Goal: Information Seeking & Learning: Check status

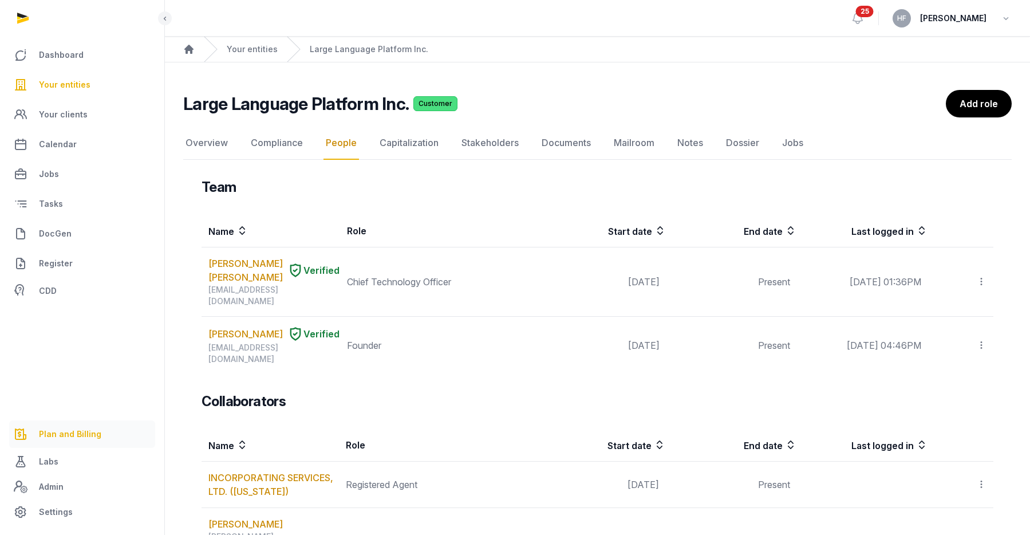
click at [69, 435] on span "Plan and Billing" at bounding box center [70, 434] width 62 height 14
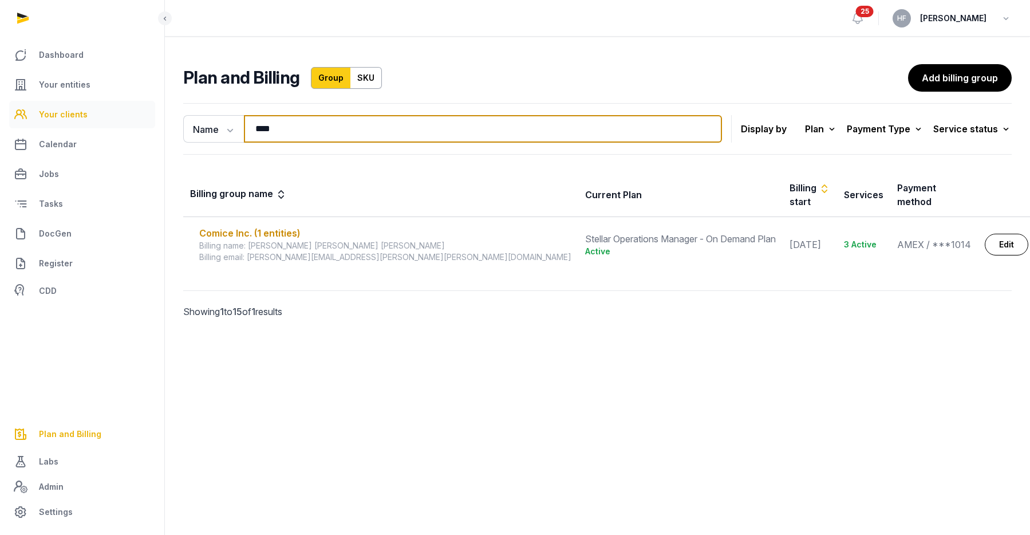
drag, startPoint x: 303, startPoint y: 125, endPoint x: 111, endPoint y: 127, distance: 192.4
click at [119, 125] on div "Dashboard Your entities Your clients Calendar Jobs Tasks DocGen Register CDD Pl…" at bounding box center [515, 267] width 1030 height 535
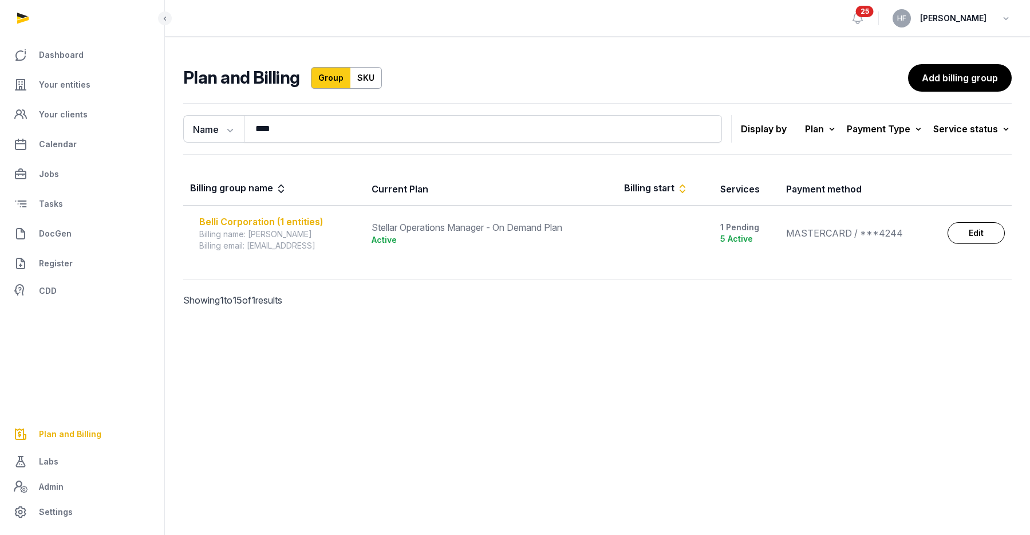
click at [292, 219] on div "Belli Corporation (1 entities)" at bounding box center [278, 222] width 159 height 14
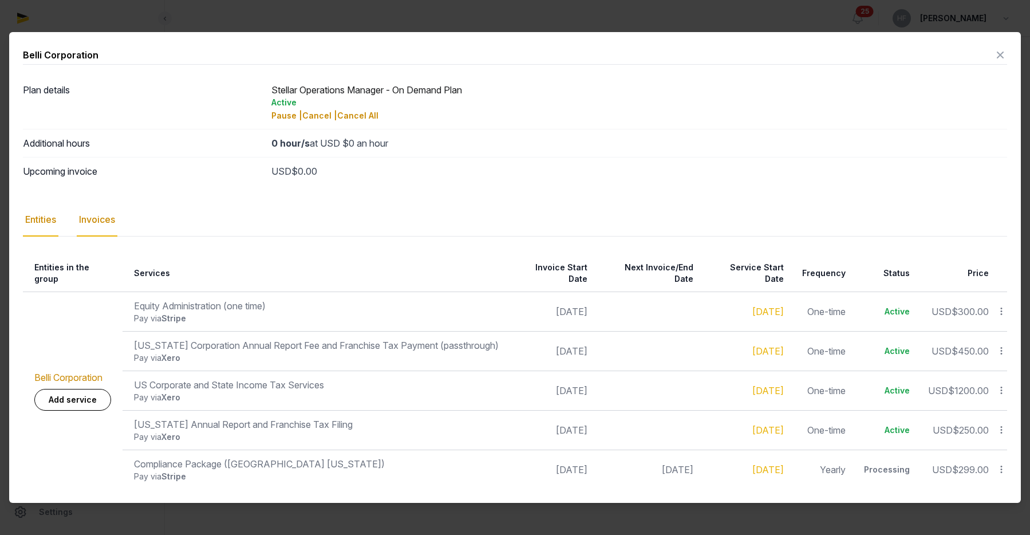
click at [110, 224] on div "Invoices" at bounding box center [97, 219] width 41 height 33
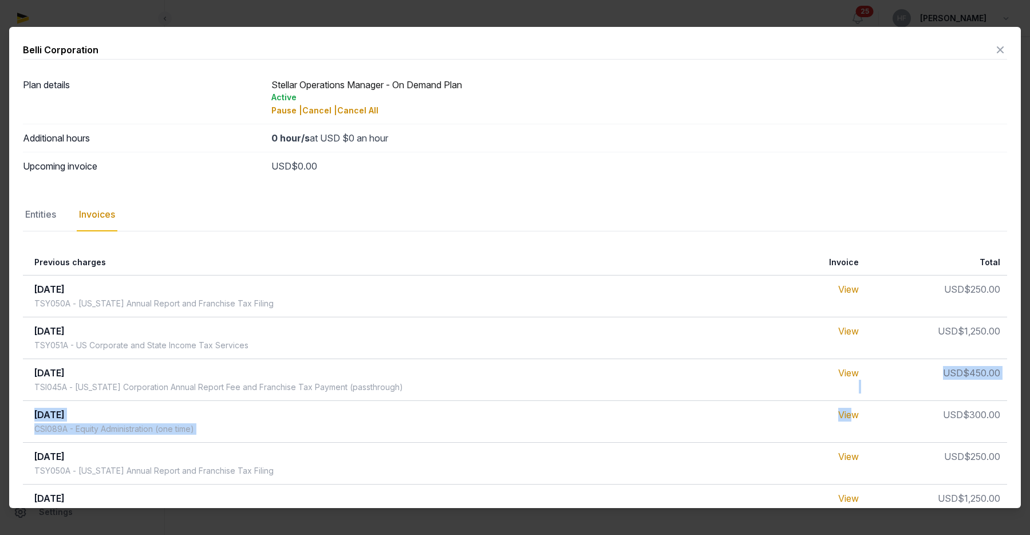
drag, startPoint x: 854, startPoint y: 410, endPoint x: 742, endPoint y: 388, distance: 114.4
click at [742, 388] on table "Previous charges Invoice Total [DATE] TSY050A - [US_STATE] Annual Report and Fr…" at bounding box center [515, 533] width 984 height 567
click at [849, 415] on link "View" at bounding box center [848, 414] width 21 height 11
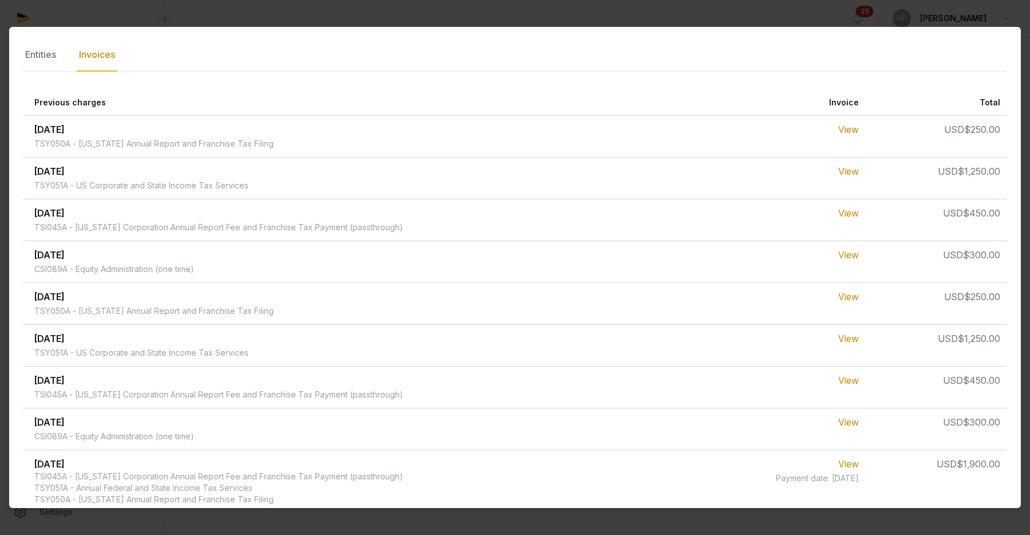
scroll to position [157, 0]
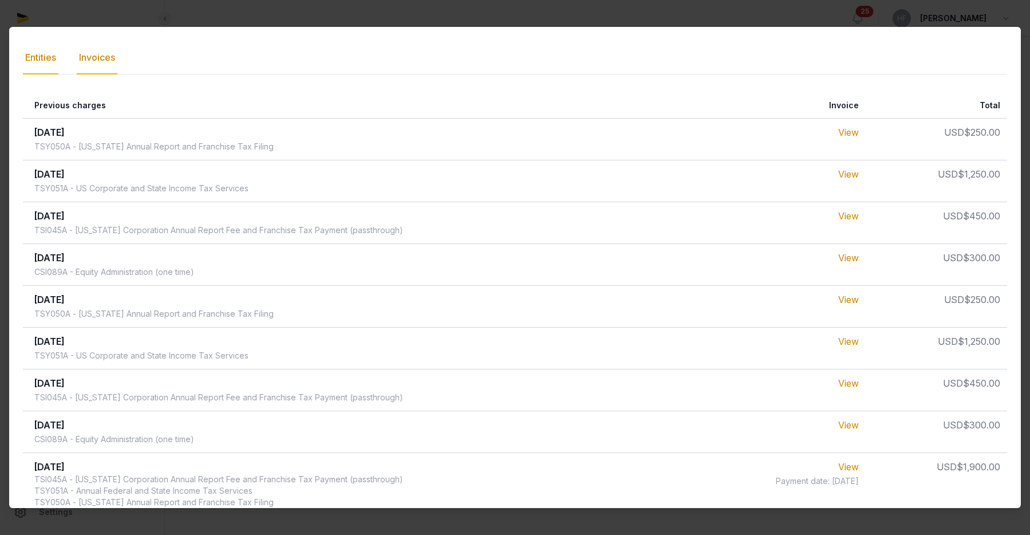
click at [48, 58] on div "Entities" at bounding box center [40, 57] width 35 height 33
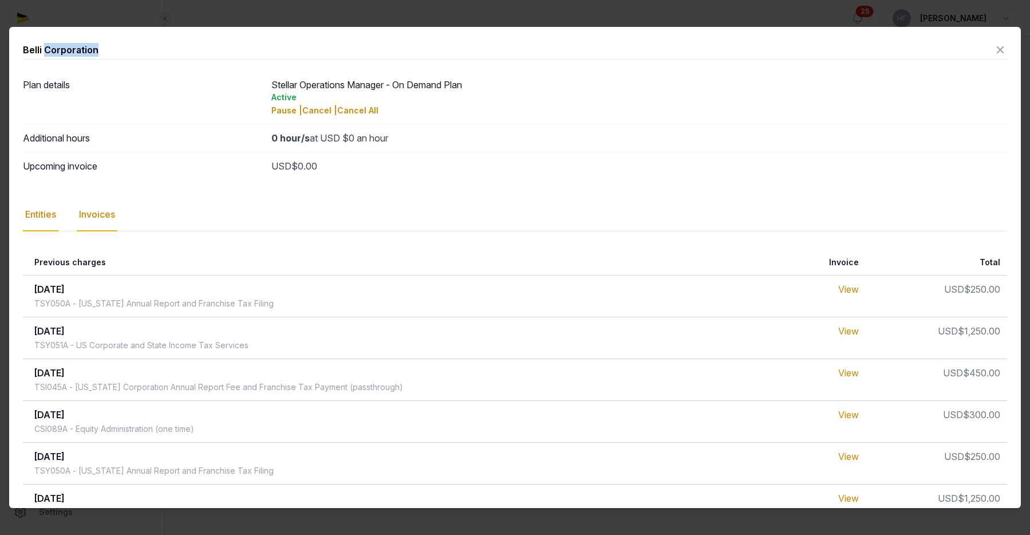
click at [48, 57] on div "Belli Corporation" at bounding box center [61, 50] width 76 height 14
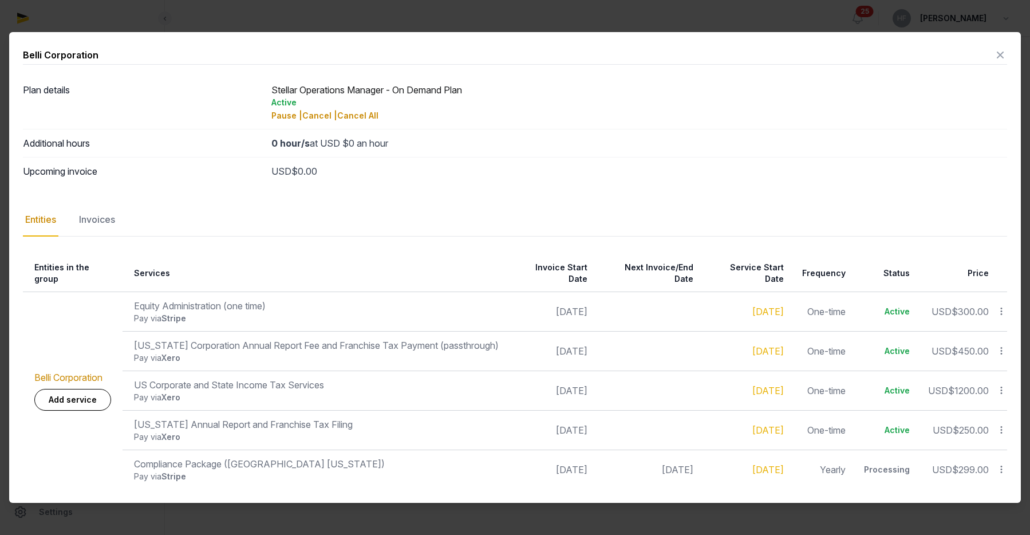
click at [996, 58] on icon at bounding box center [1000, 55] width 14 height 18
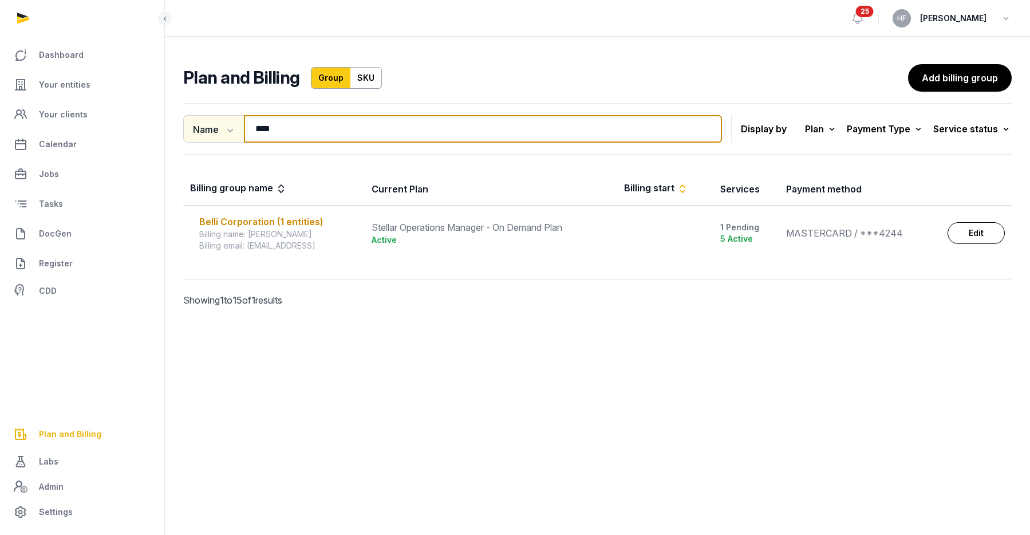
drag, startPoint x: 274, startPoint y: 130, endPoint x: 238, endPoint y: 129, distance: 35.5
click at [239, 129] on div "Name Name Email **** Search" at bounding box center [452, 128] width 539 height 27
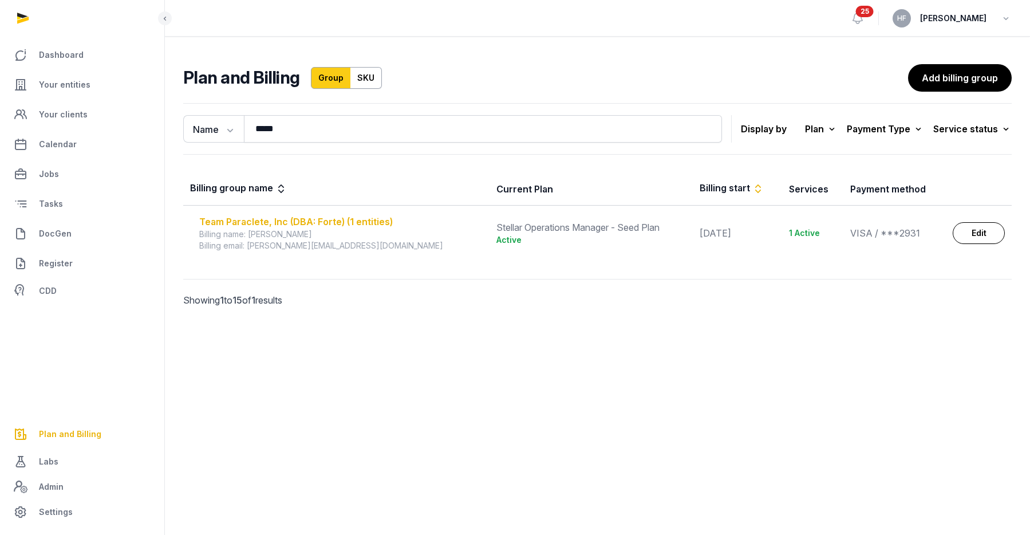
click at [335, 220] on div "Team Paraclete, Inc (DBA: Forte) (1 entities)" at bounding box center [340, 222] width 283 height 14
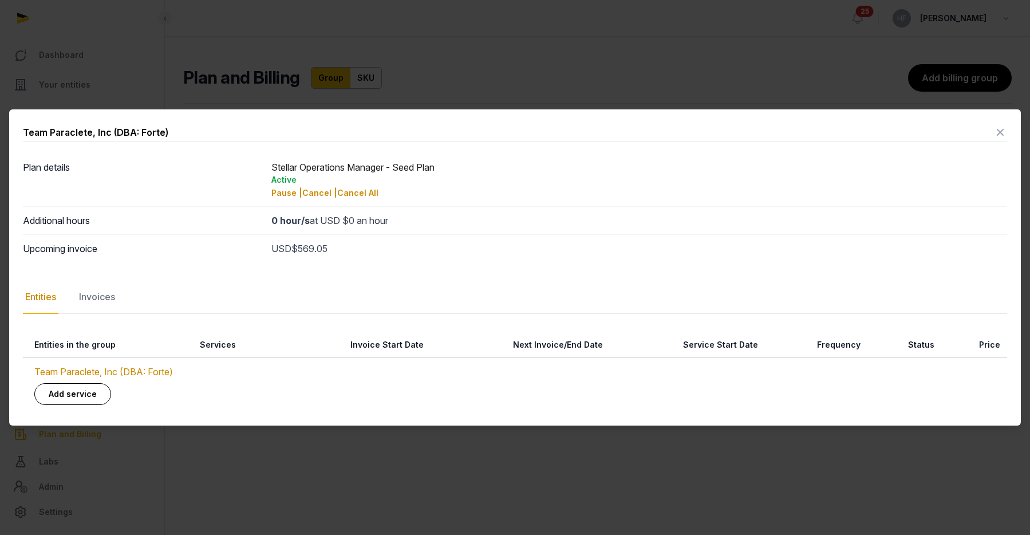
click at [999, 132] on icon at bounding box center [1000, 132] width 14 height 18
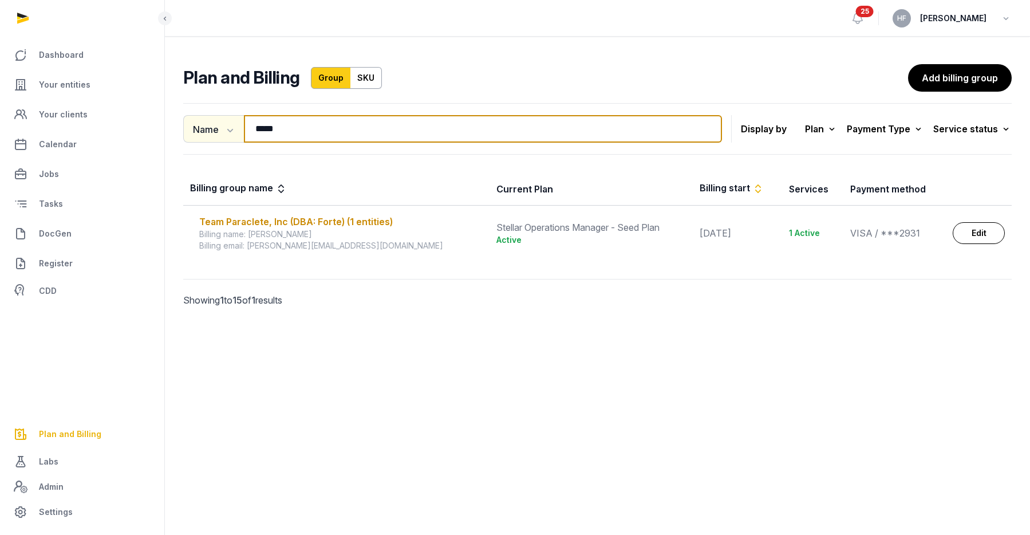
drag, startPoint x: 294, startPoint y: 129, endPoint x: 220, endPoint y: 117, distance: 75.3
click at [225, 118] on div "Name Name Email ***** Search" at bounding box center [452, 128] width 539 height 27
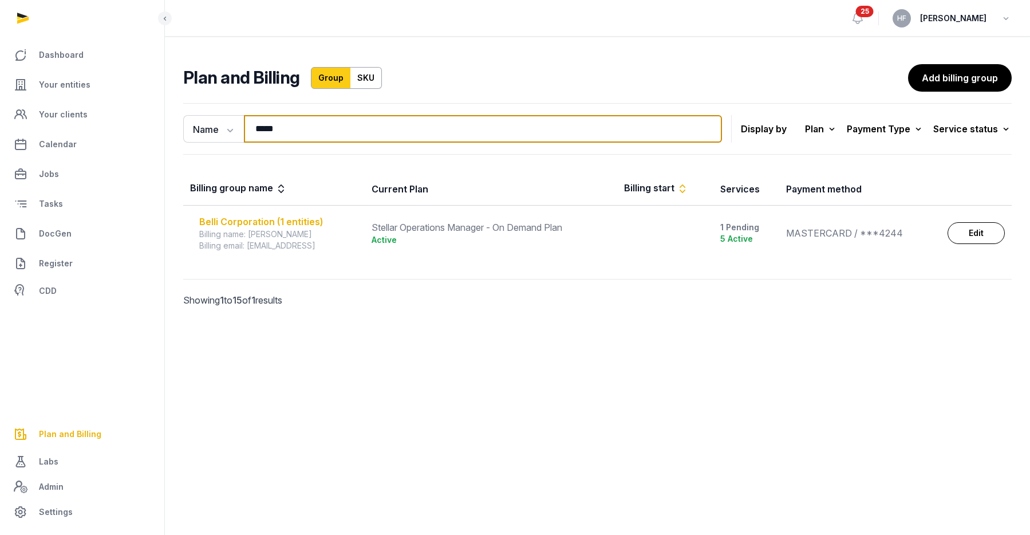
type input "*****"
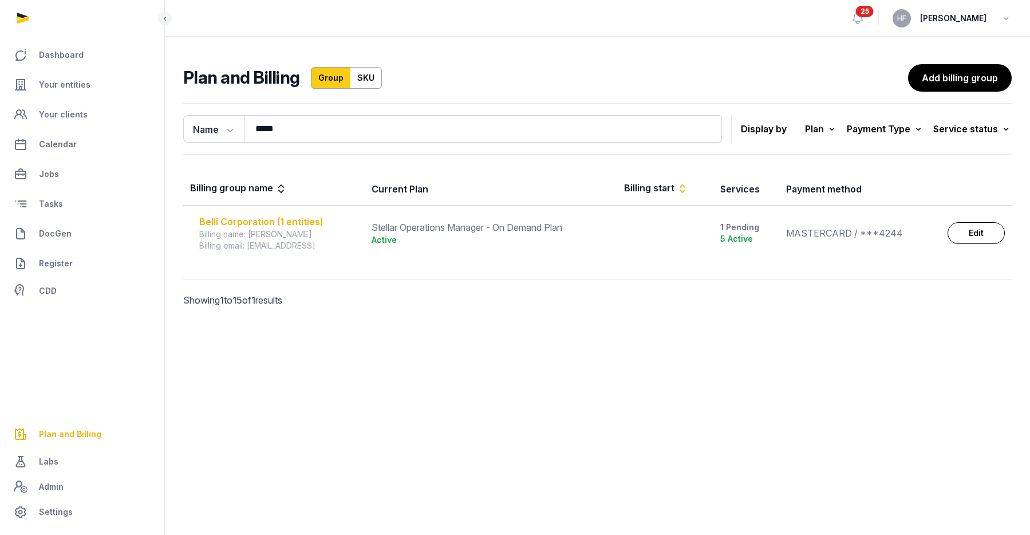
click at [282, 218] on div "Belli Corporation (1 entities)" at bounding box center [278, 222] width 159 height 14
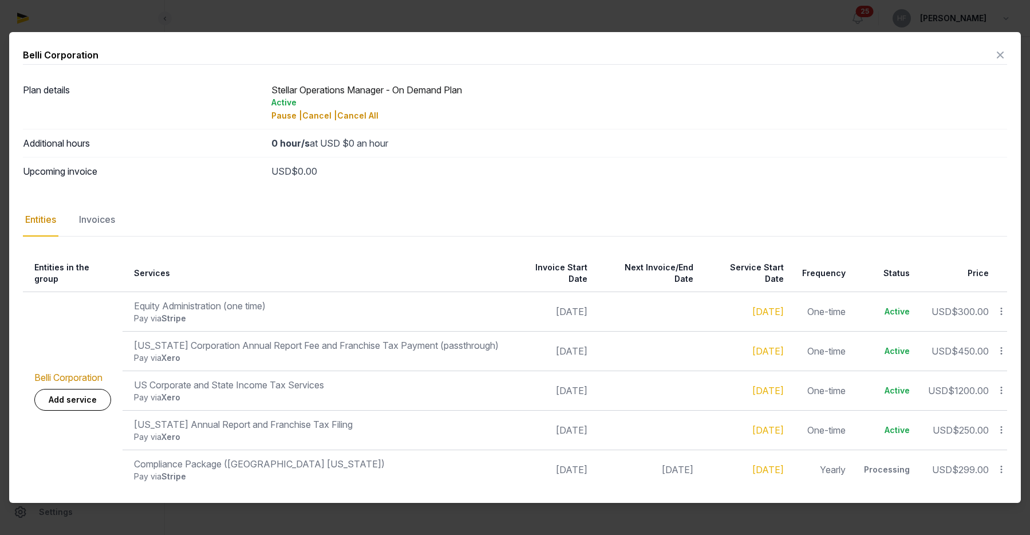
click at [1004, 345] on icon at bounding box center [1001, 351] width 10 height 12
click at [264, 299] on div "Equity Administration (one time)" at bounding box center [316, 306] width 365 height 14
drag, startPoint x: 132, startPoint y: 297, endPoint x: 233, endPoint y: 306, distance: 101.7
click at [233, 306] on div "Equity Administration (one time)" at bounding box center [316, 306] width 365 height 14
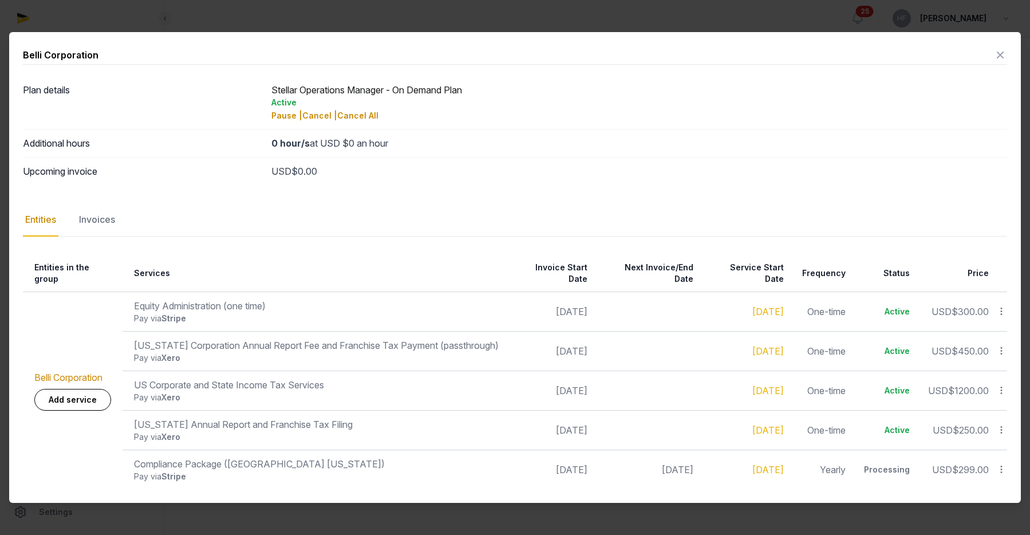
click at [136, 331] on td "[US_STATE] Corporation Annual Report Fee and Franchise Tax Payment (passthrough…" at bounding box center [314, 351] width 383 height 40
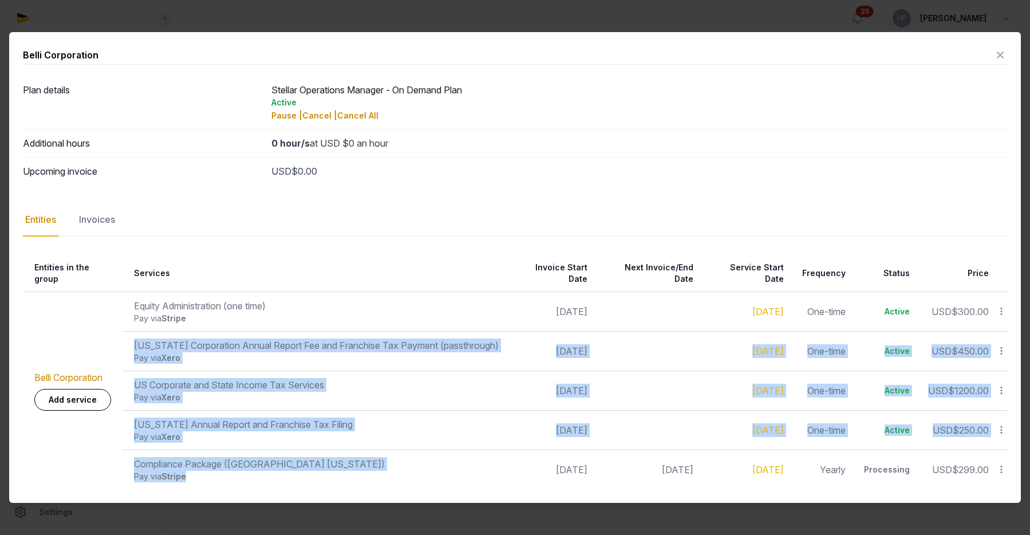
drag, startPoint x: 132, startPoint y: 337, endPoint x: 231, endPoint y: 470, distance: 165.8
click at [231, 470] on table "Entities in the group Services Invoice Start Date Next Invoice/End Date Service…" at bounding box center [515, 372] width 984 height 234
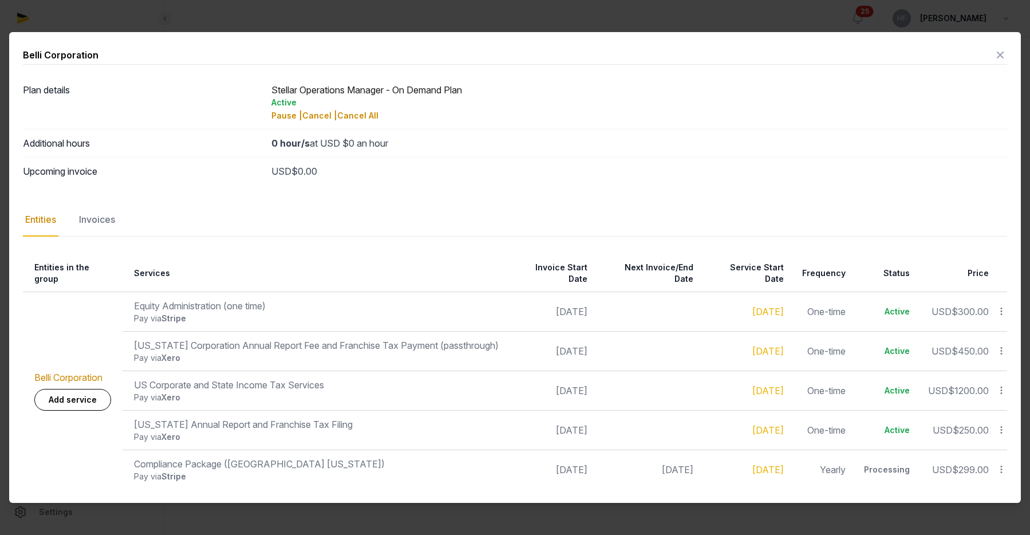
click at [183, 378] on div "US Corporate and State Income Tax Services" at bounding box center [316, 385] width 365 height 14
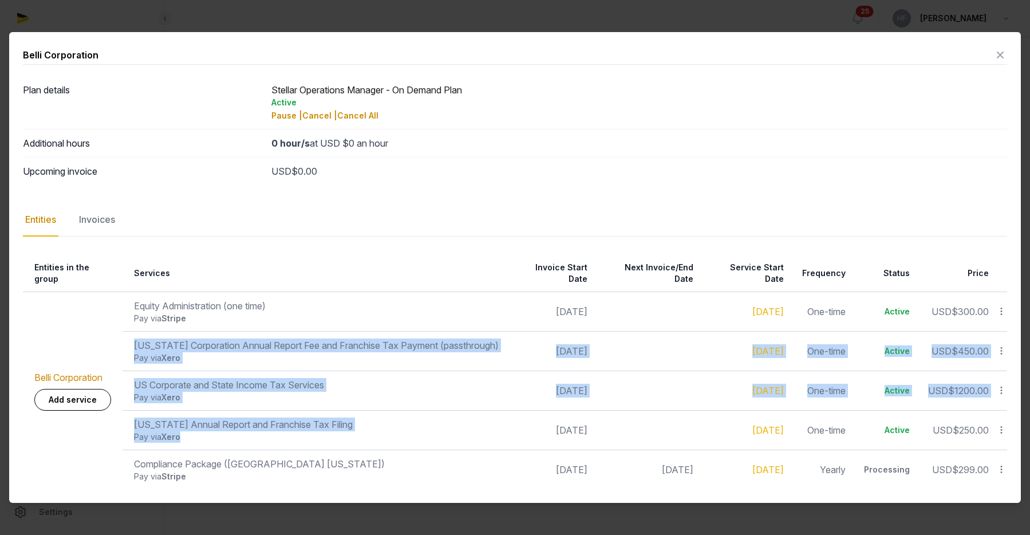
drag, startPoint x: 133, startPoint y: 338, endPoint x: 240, endPoint y: 430, distance: 141.7
click at [240, 431] on table "Entities in the group Services Invoice Start Date Next Invoice/End Date Service…" at bounding box center [515, 372] width 984 height 234
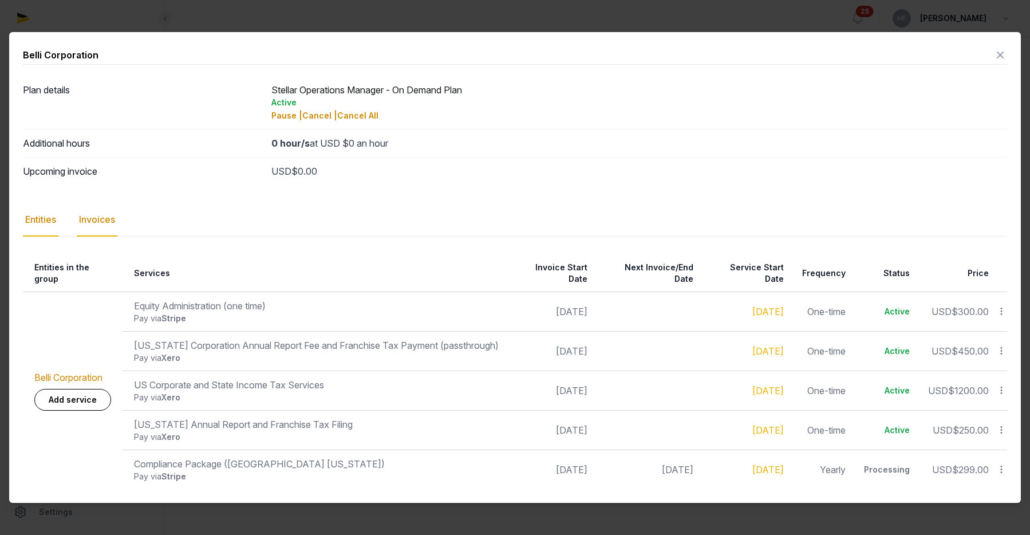
click at [108, 225] on div "Invoices" at bounding box center [97, 219] width 41 height 33
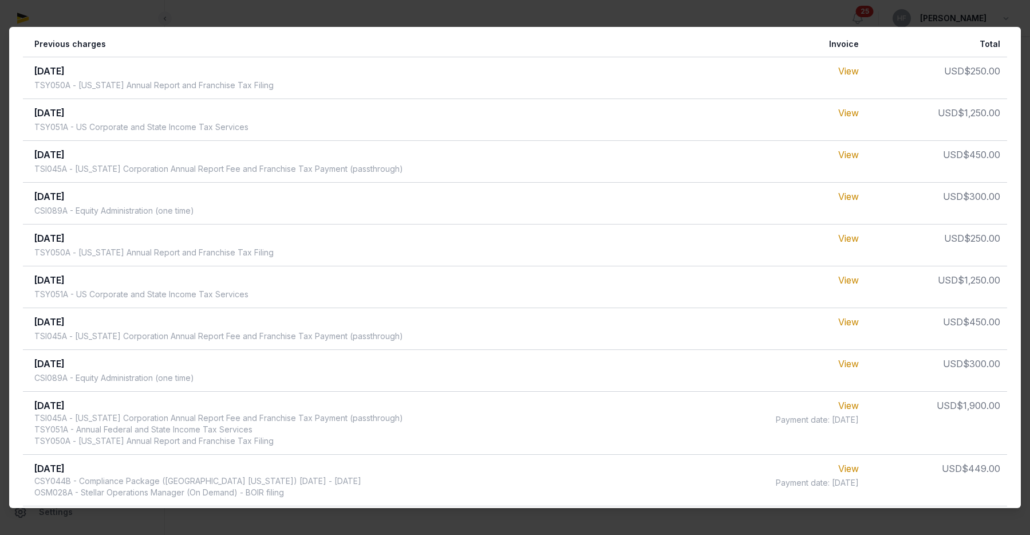
scroll to position [212, 0]
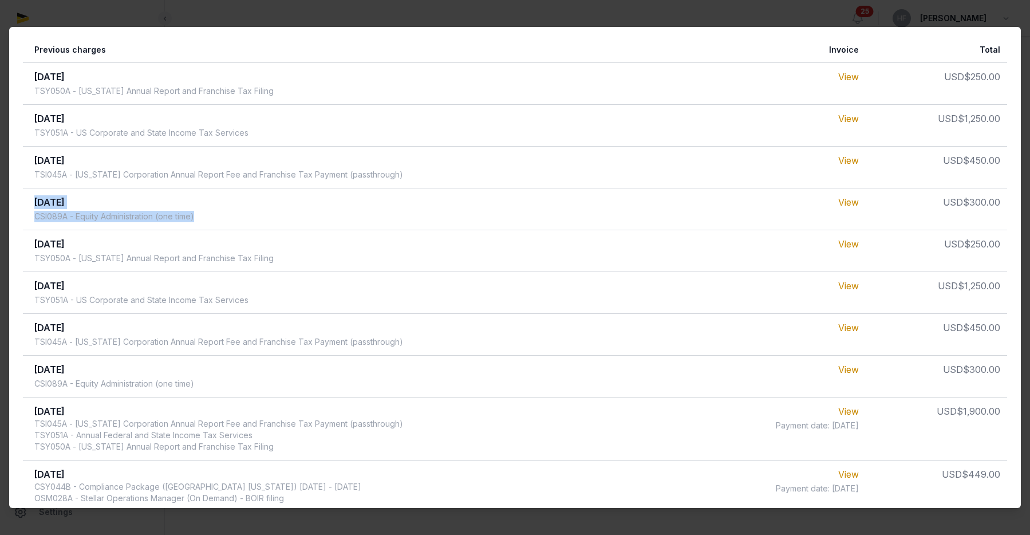
drag, startPoint x: 33, startPoint y: 204, endPoint x: 250, endPoint y: 214, distance: 217.8
click at [250, 214] on td "[DATE] CSI089A - Equity Administration (one time)" at bounding box center [357, 209] width 668 height 42
drag, startPoint x: 33, startPoint y: 370, endPoint x: 274, endPoint y: 392, distance: 241.5
click at [274, 392] on td "[DATE] CSI089A - Equity Administration (one time)" at bounding box center [357, 376] width 668 height 42
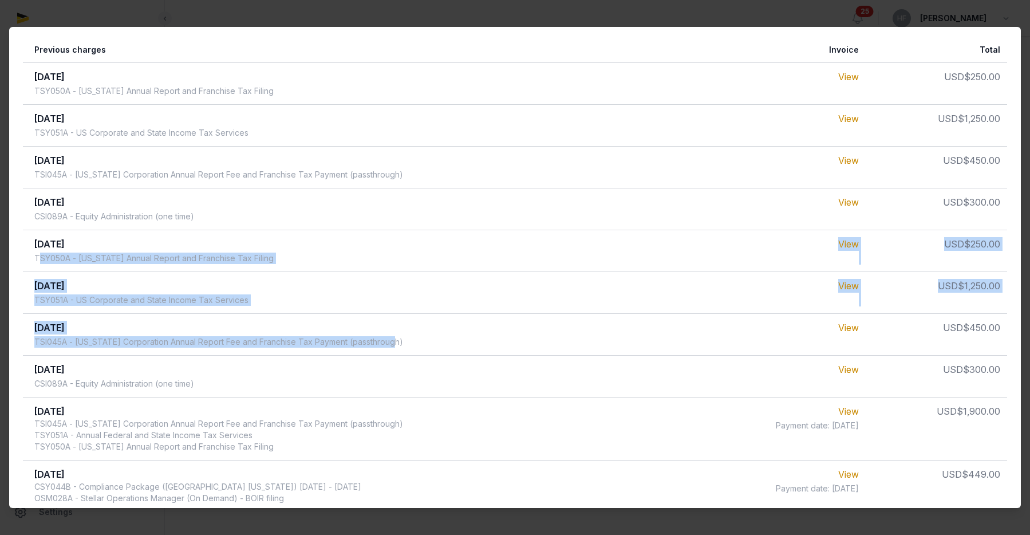
drag, startPoint x: 38, startPoint y: 252, endPoint x: 445, endPoint y: 340, distance: 416.4
click at [446, 341] on table "Previous charges Invoice Total [DATE] TSY050A - [US_STATE] Annual Report and Fr…" at bounding box center [515, 320] width 984 height 567
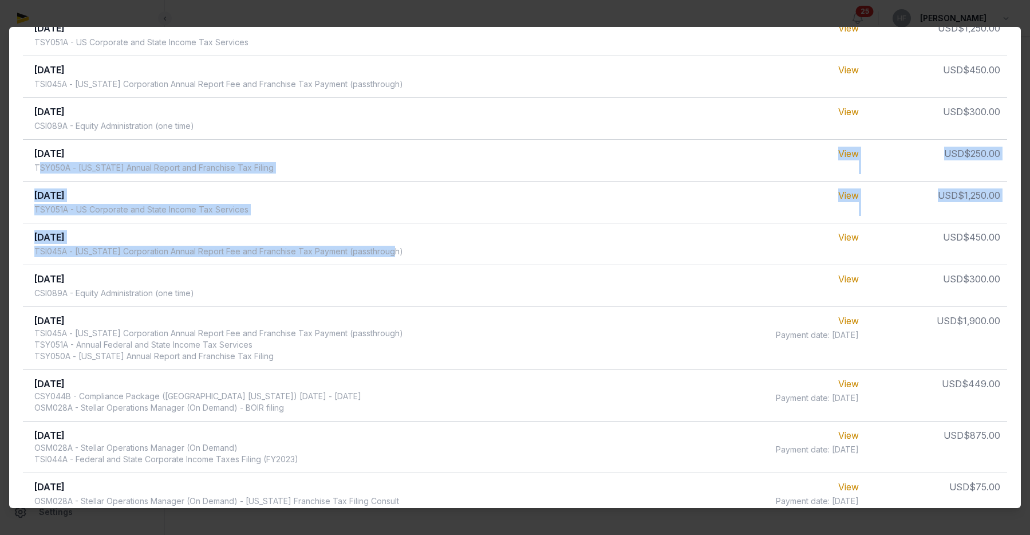
scroll to position [322, 0]
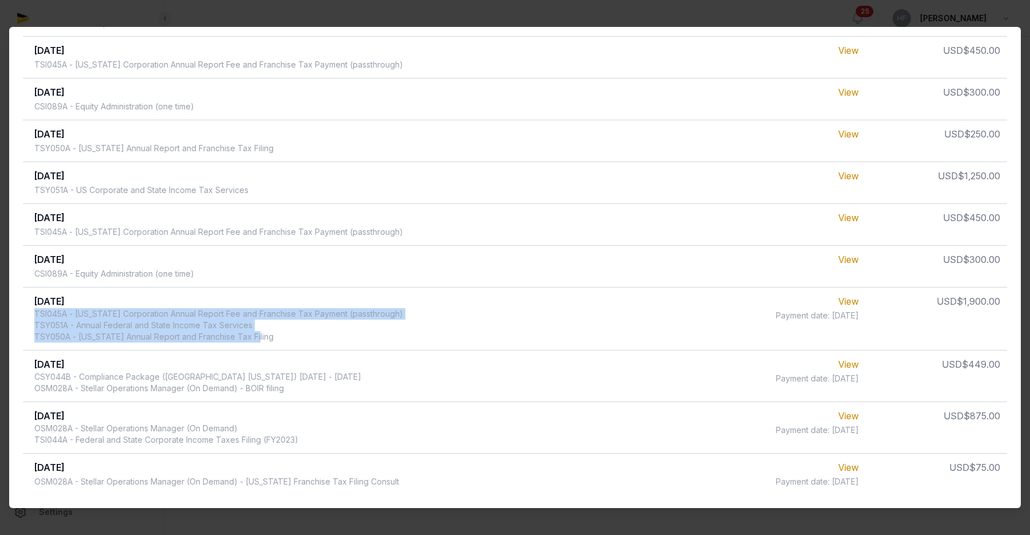
drag, startPoint x: 34, startPoint y: 316, endPoint x: 307, endPoint y: 341, distance: 274.2
click at [308, 341] on div "TSI045A - [US_STATE] Corporation Annual Report Fee and Franchise Tax Payment (p…" at bounding box center [218, 325] width 369 height 34
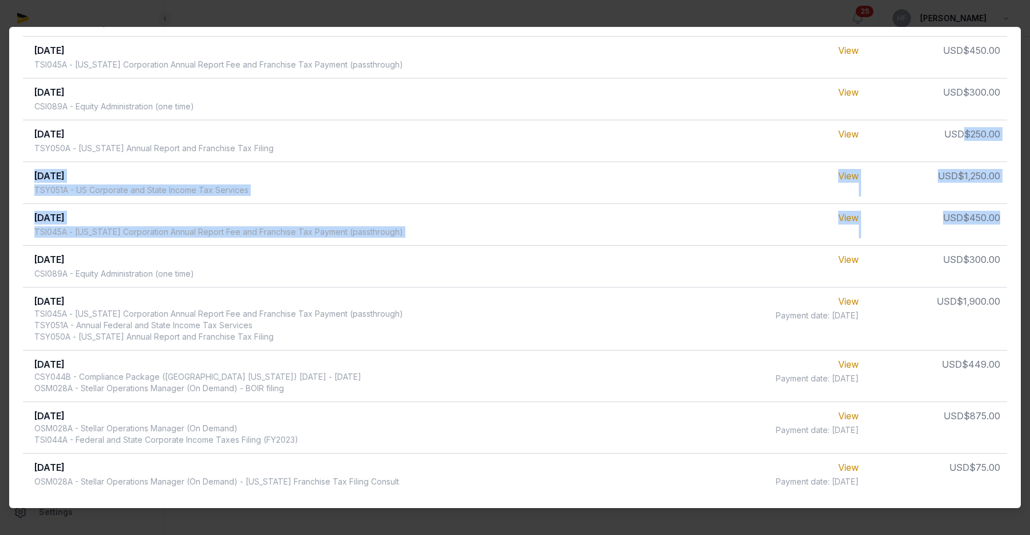
drag, startPoint x: 965, startPoint y: 133, endPoint x: 1005, endPoint y: 220, distance: 96.0
click at [1005, 220] on table "Previous charges Invoice Total [DATE] TSY050A - [US_STATE] Annual Report and Fr…" at bounding box center [515, 210] width 984 height 567
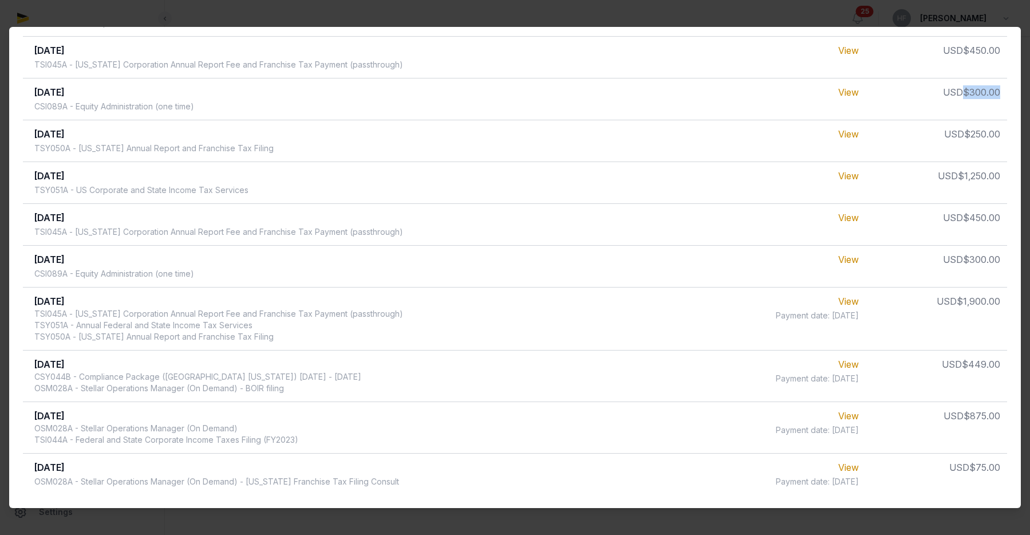
drag, startPoint x: 966, startPoint y: 92, endPoint x: 998, endPoint y: 92, distance: 32.1
click at [998, 92] on span "$300.00" at bounding box center [981, 91] width 37 height 11
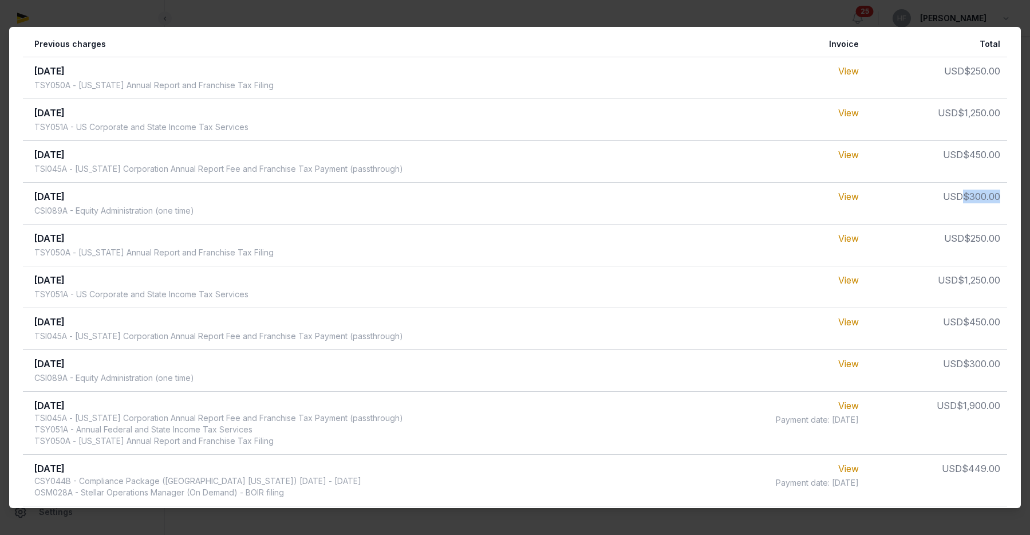
scroll to position [0, 0]
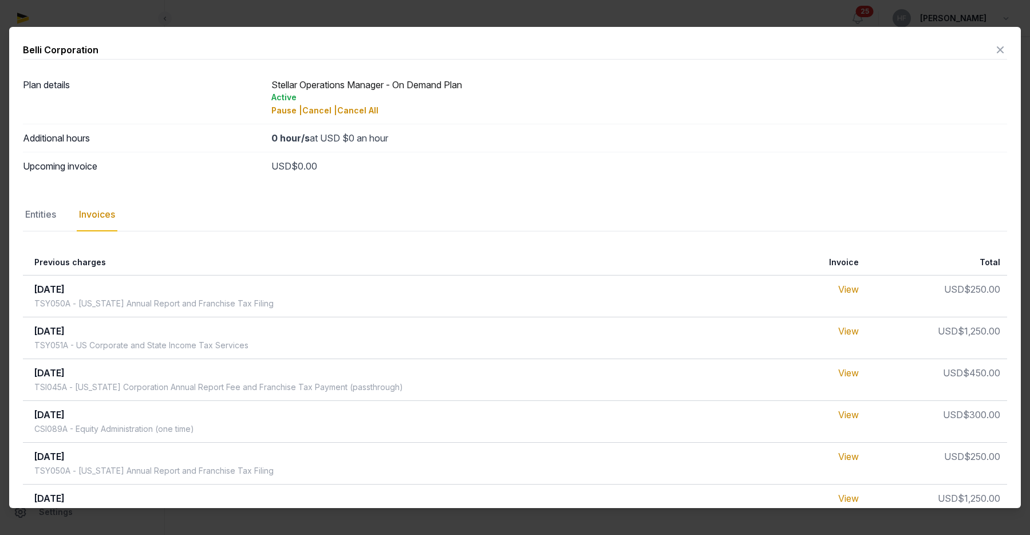
click at [993, 53] on icon at bounding box center [1000, 50] width 14 height 18
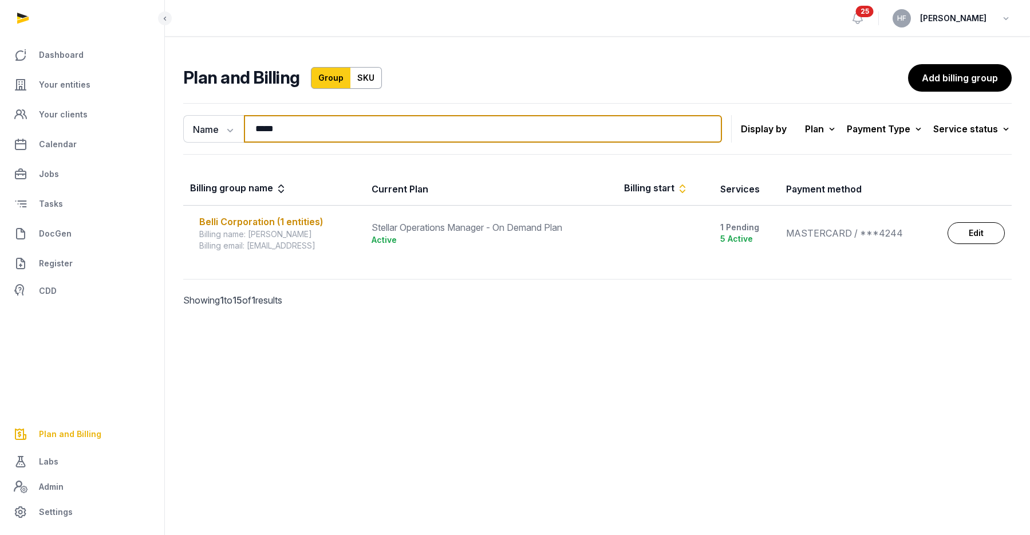
drag, startPoint x: 302, startPoint y: 133, endPoint x: 156, endPoint y: 128, distance: 146.7
click at [161, 128] on div "Dashboard Your entities Your clients Calendar Jobs Tasks DocGen Register CDD Pl…" at bounding box center [515, 267] width 1030 height 535
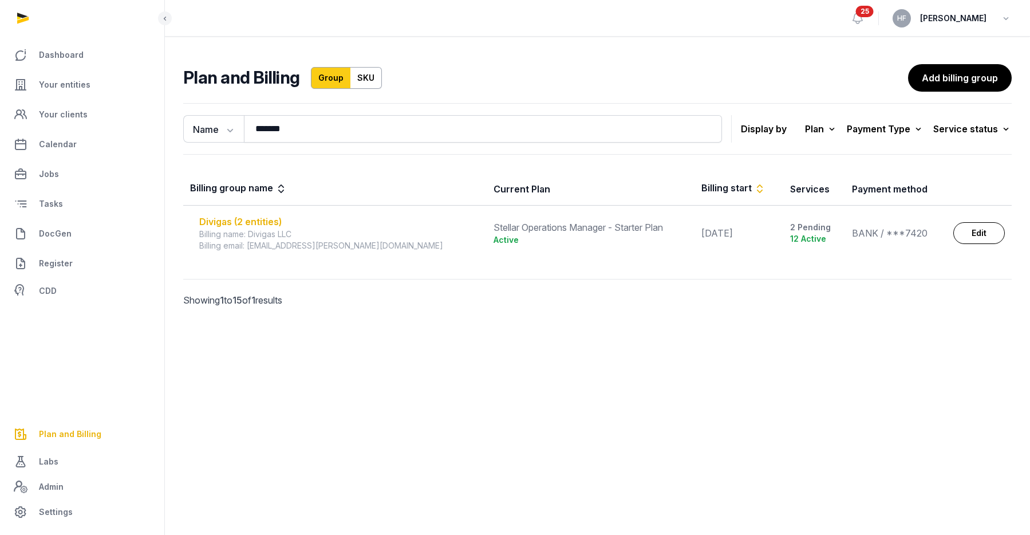
click at [272, 218] on div "Divigas (2 entities)" at bounding box center [339, 222] width 281 height 14
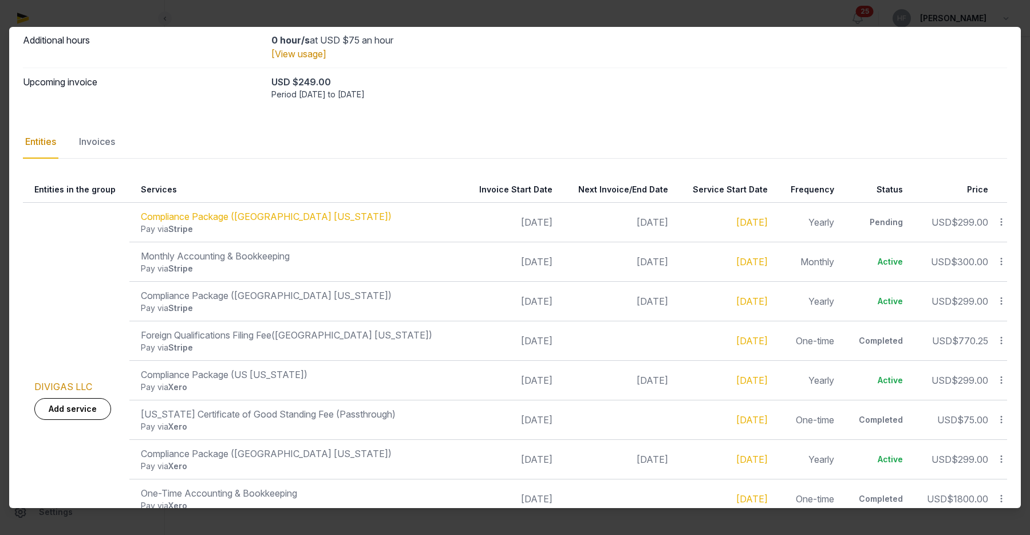
scroll to position [104, 0]
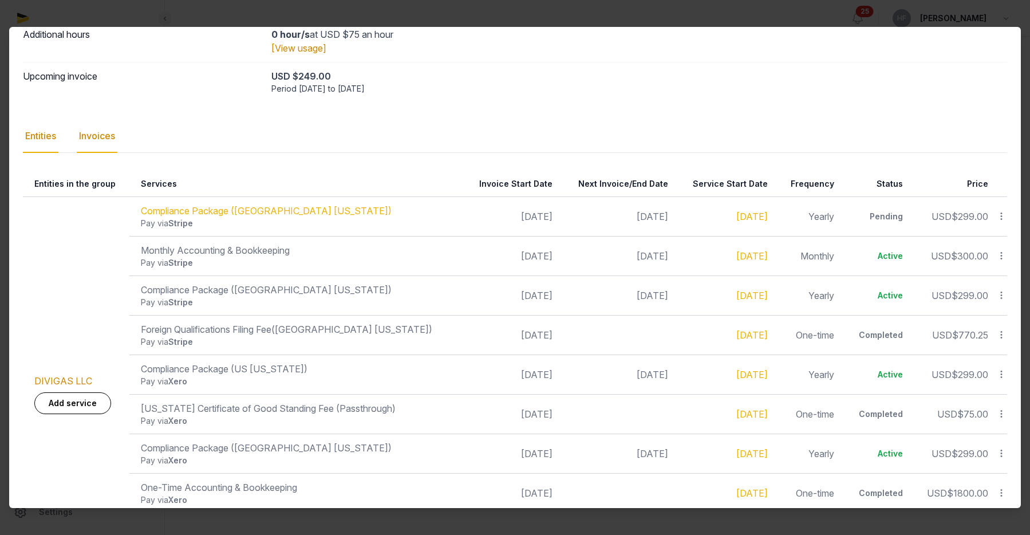
click at [92, 137] on div "Invoices" at bounding box center [97, 136] width 41 height 33
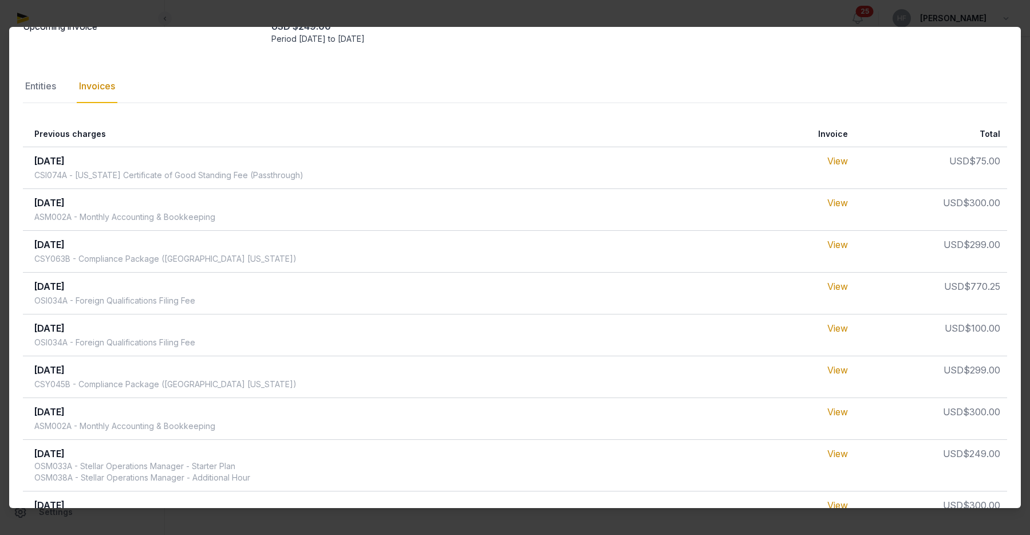
scroll to position [157, 0]
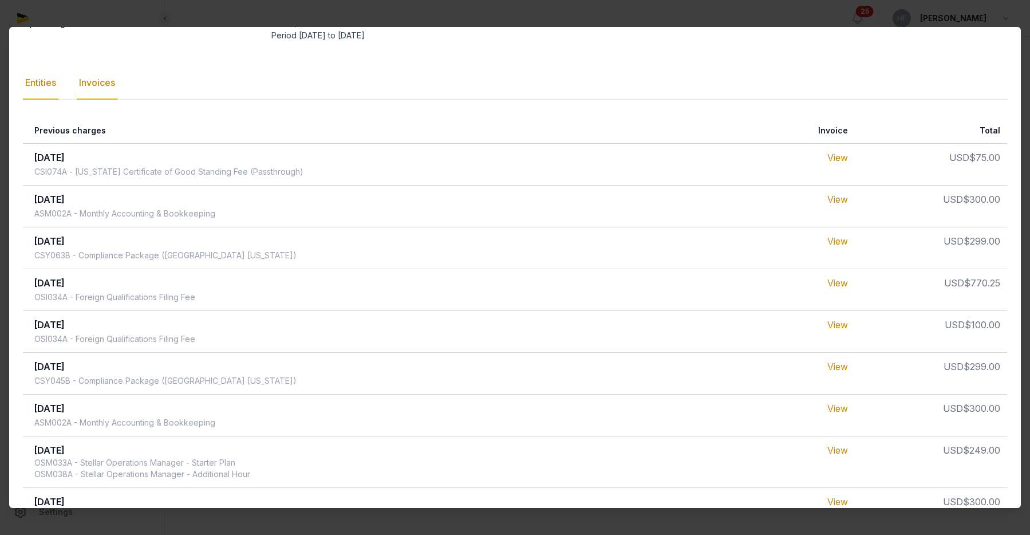
click at [42, 81] on div "Entities" at bounding box center [40, 82] width 35 height 33
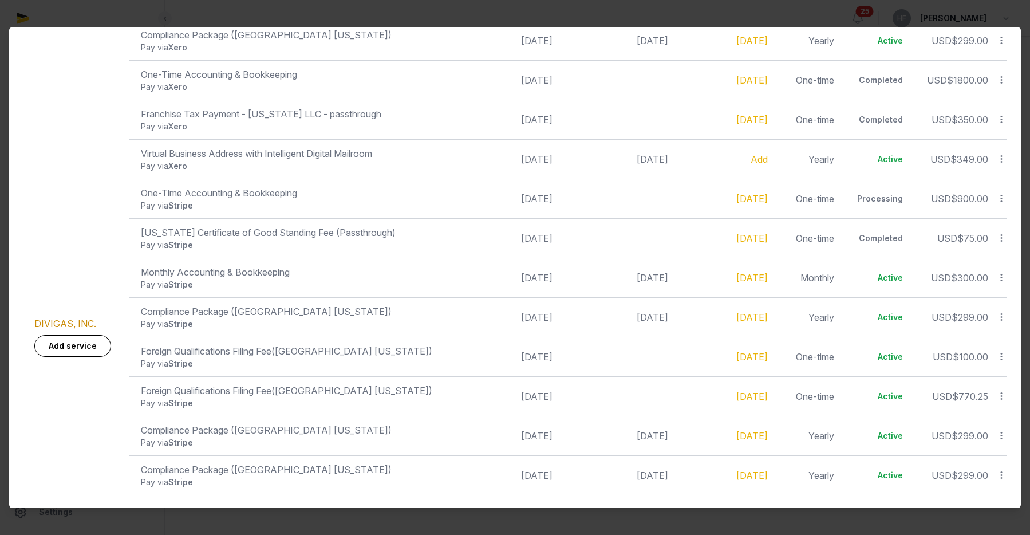
scroll to position [0, 0]
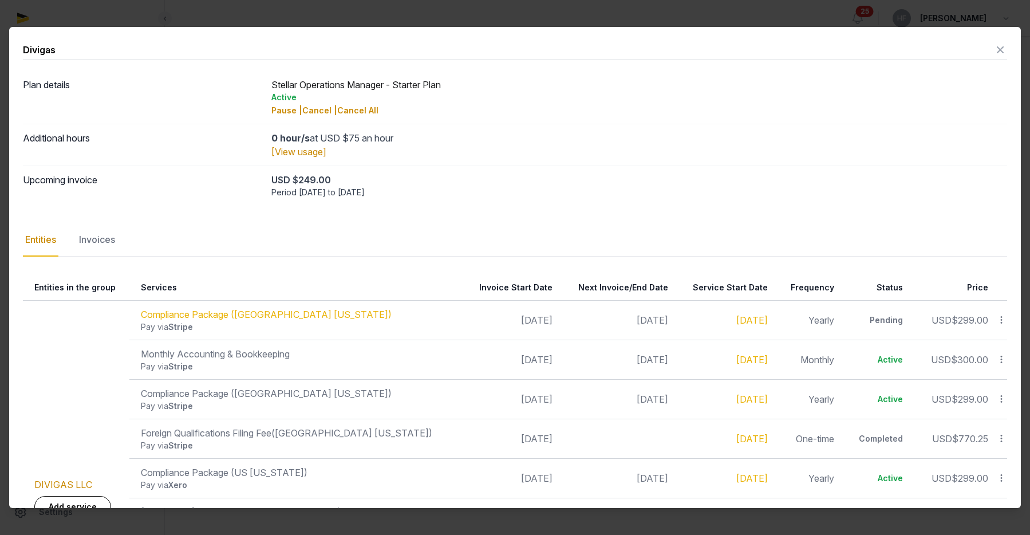
click at [1001, 53] on icon at bounding box center [1000, 50] width 14 height 18
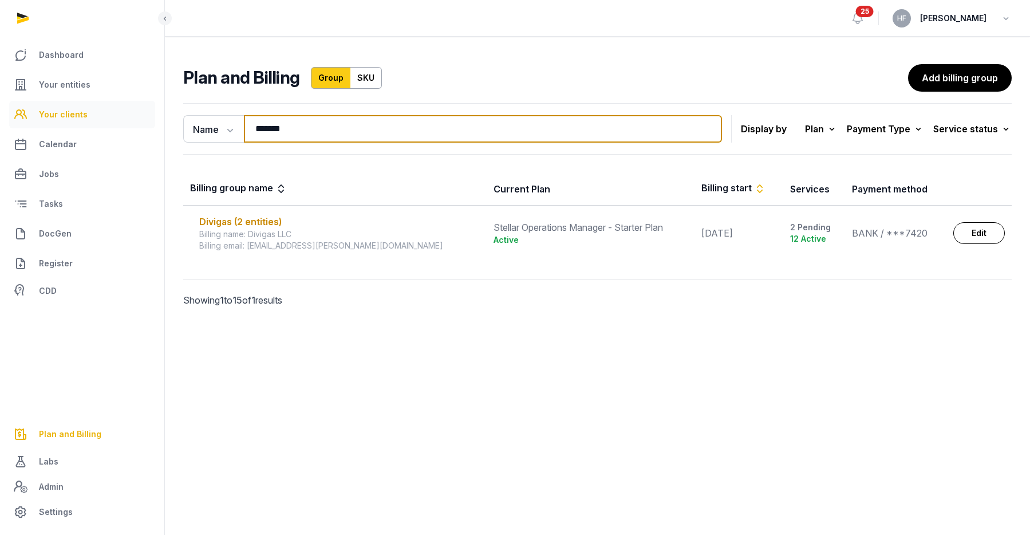
drag, startPoint x: 302, startPoint y: 134, endPoint x: 143, endPoint y: 126, distance: 159.4
click at [159, 126] on div "Dashboard Your entities Your clients Calendar Jobs Tasks DocGen Register CDD Pl…" at bounding box center [515, 267] width 1030 height 535
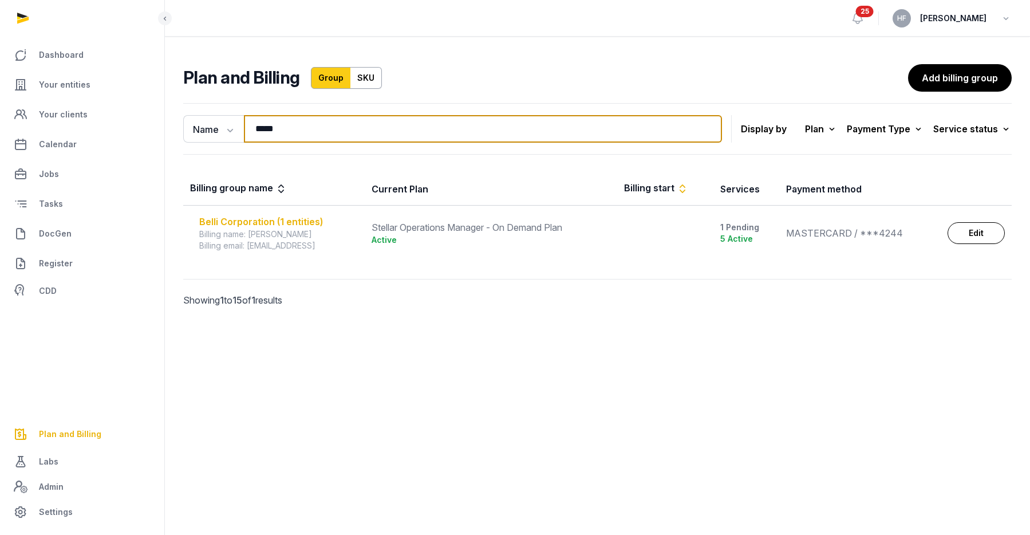
type input "*****"
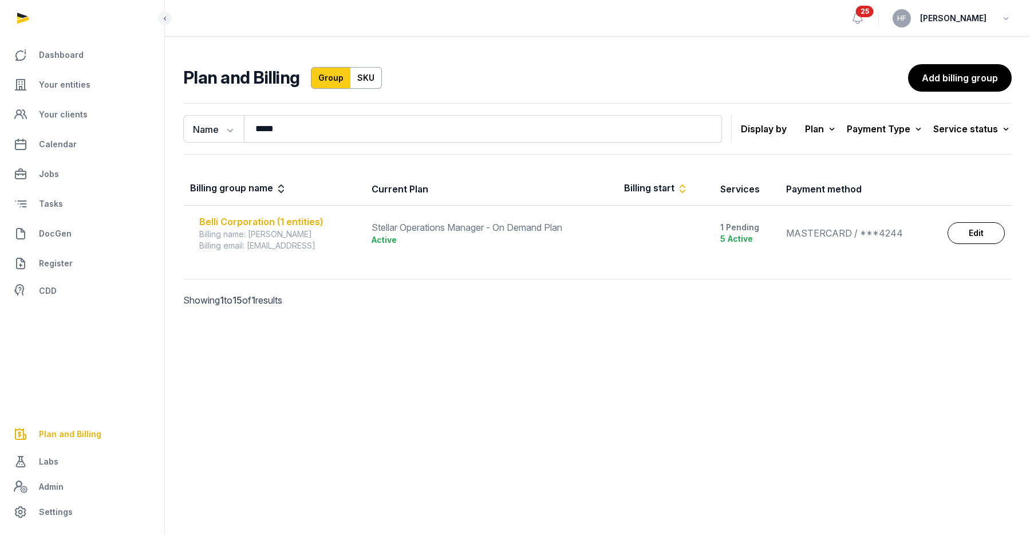
click at [247, 223] on div "Belli Corporation (1 entities)" at bounding box center [278, 222] width 159 height 14
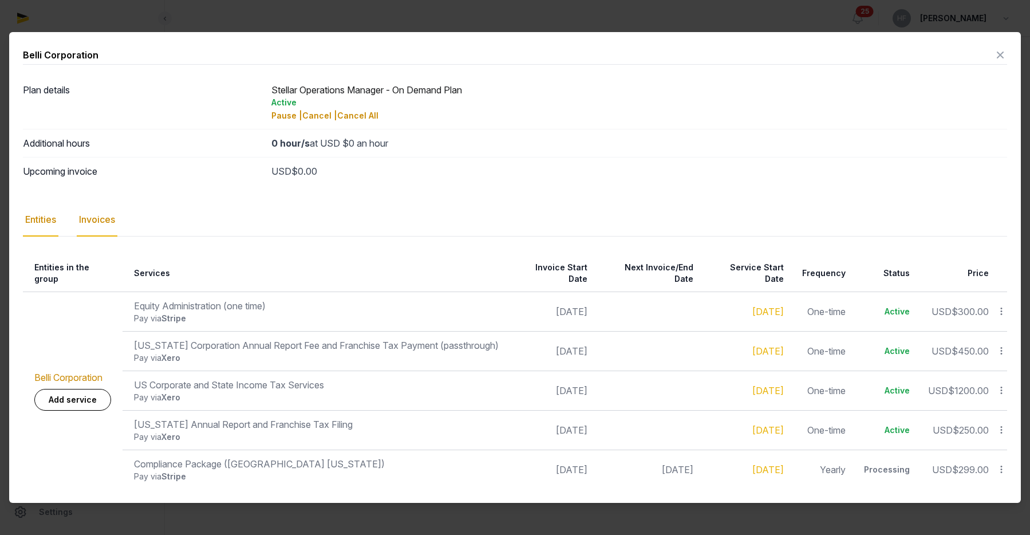
click at [109, 227] on div "Invoices" at bounding box center [97, 219] width 41 height 33
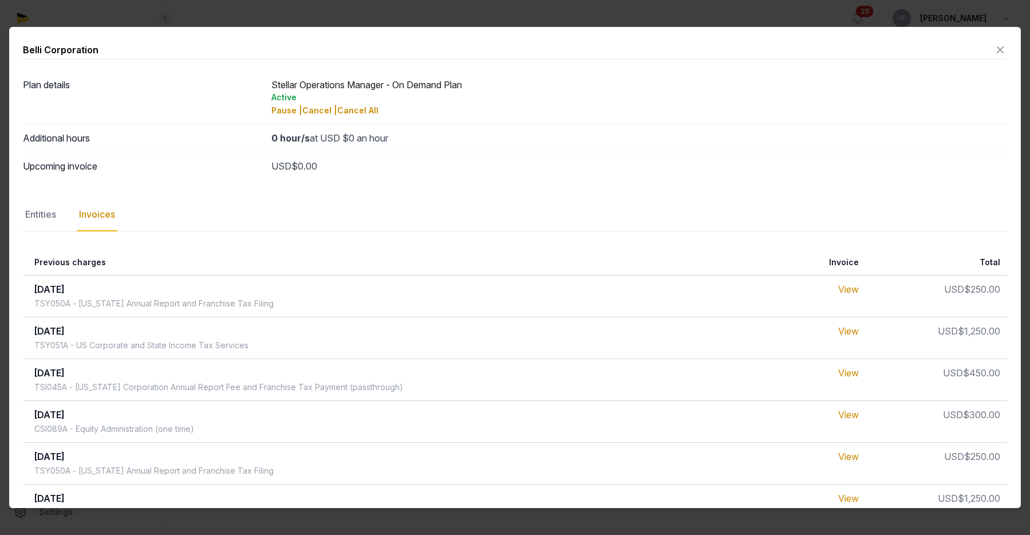
click at [1002, 50] on icon at bounding box center [1000, 50] width 14 height 18
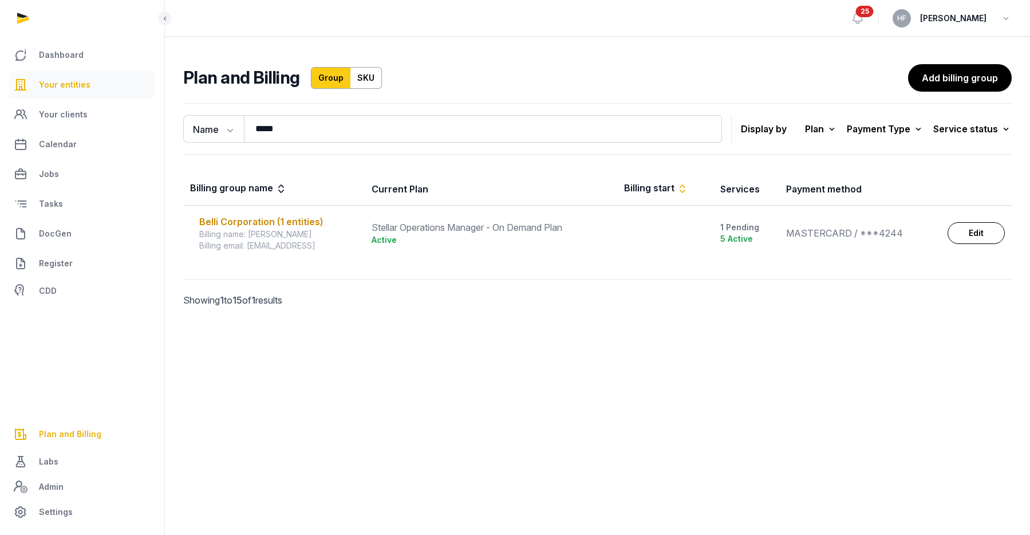
click at [78, 86] on span "Your entities" at bounding box center [65, 85] width 52 height 14
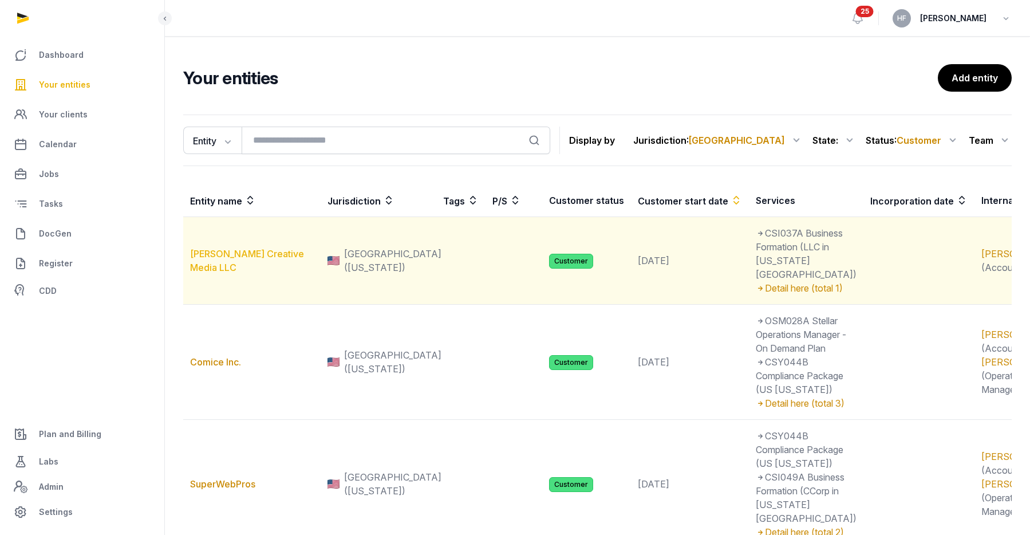
click at [271, 269] on link "[PERSON_NAME] Creative Media LLC" at bounding box center [247, 260] width 114 height 25
